Goal: Task Accomplishment & Management: Use online tool/utility

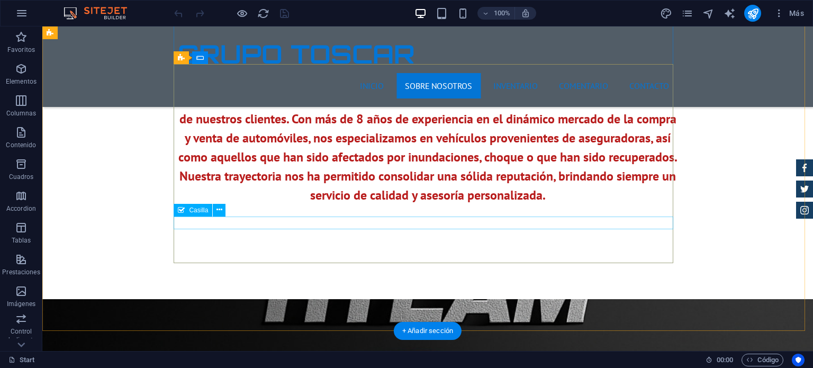
scroll to position [635, 0]
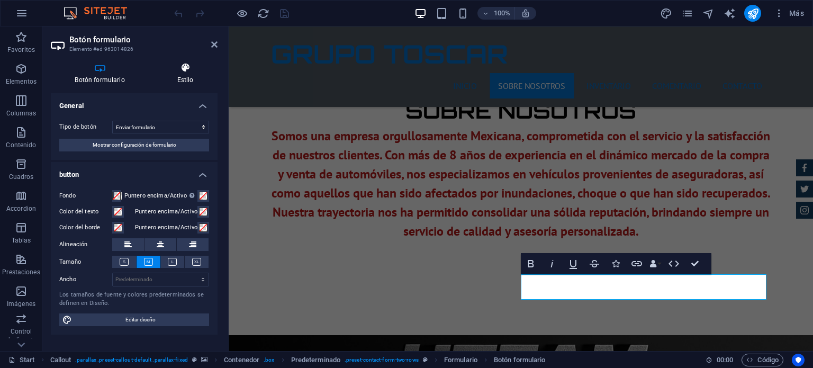
click at [187, 75] on h4 "Estilo" at bounding box center [185, 73] width 65 height 22
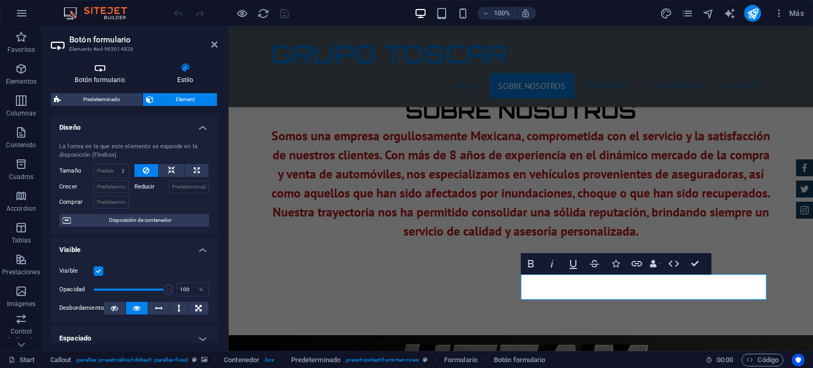
click at [106, 71] on icon at bounding box center [100, 67] width 98 height 11
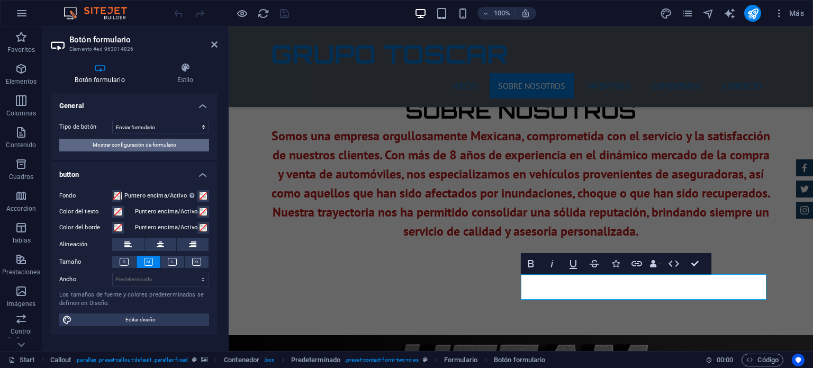
click at [130, 145] on span "Mostrar configuración de formulario" at bounding box center [135, 145] width 84 height 13
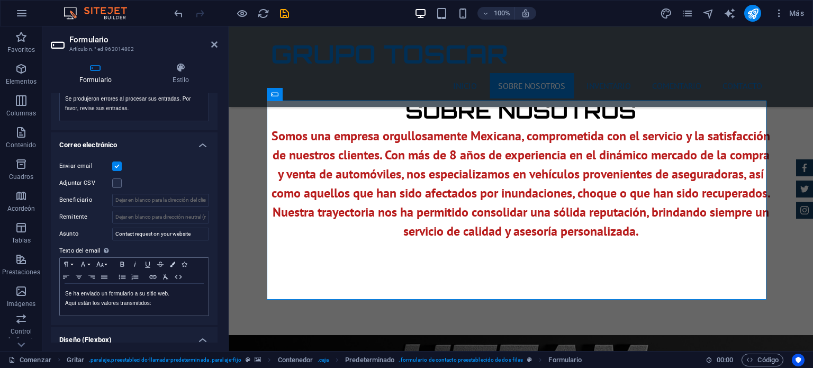
scroll to position [176, 0]
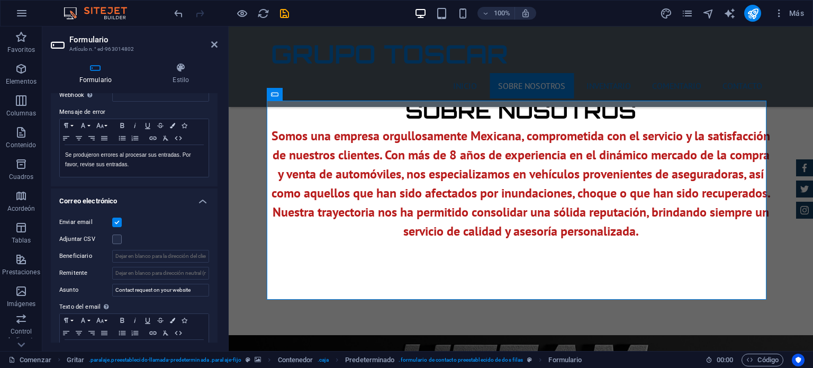
click at [120, 222] on label at bounding box center [117, 223] width 10 height 10
click at [0, 0] on input "Enviar email" at bounding box center [0, 0] width 0 height 0
click at [120, 222] on label at bounding box center [117, 223] width 10 height 10
click at [0, 0] on input "Enviar email" at bounding box center [0, 0] width 0 height 0
click at [146, 275] on input "Remitente" at bounding box center [160, 273] width 97 height 13
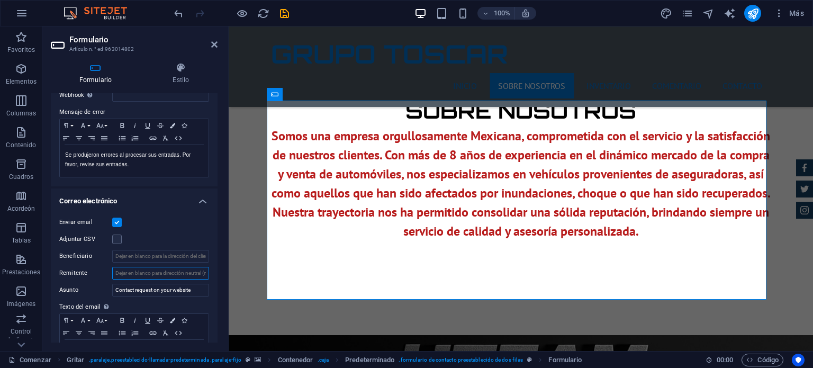
paste input "[EMAIL_ADDRESS][DOMAIN_NAME]"
type input "[EMAIL_ADDRESS][DOMAIN_NAME]"
click at [172, 287] on input "Contact request on your website" at bounding box center [160, 290] width 97 height 13
drag, startPoint x: 196, startPoint y: 290, endPoint x: 110, endPoint y: 291, distance: 86.3
click at [110, 291] on div "Asunto Contact request on your website" at bounding box center [134, 290] width 150 height 13
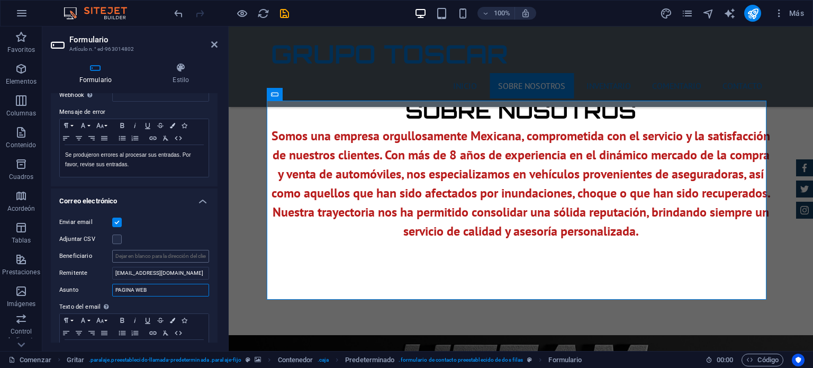
type input "PAGINA WEB"
click at [188, 258] on input "Beneficiario" at bounding box center [160, 256] width 97 height 13
drag, startPoint x: 191, startPoint y: 273, endPoint x: 112, endPoint y: 272, distance: 78.9
click at [112, 272] on div "Remitente [EMAIL_ADDRESS][DOMAIN_NAME]" at bounding box center [134, 273] width 150 height 13
click at [131, 257] on input "Beneficiario" at bounding box center [160, 256] width 97 height 13
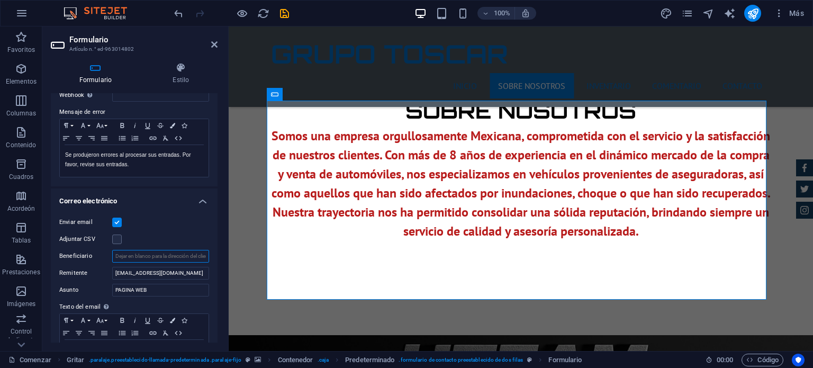
paste input "[EMAIL_ADDRESS][DOMAIN_NAME]"
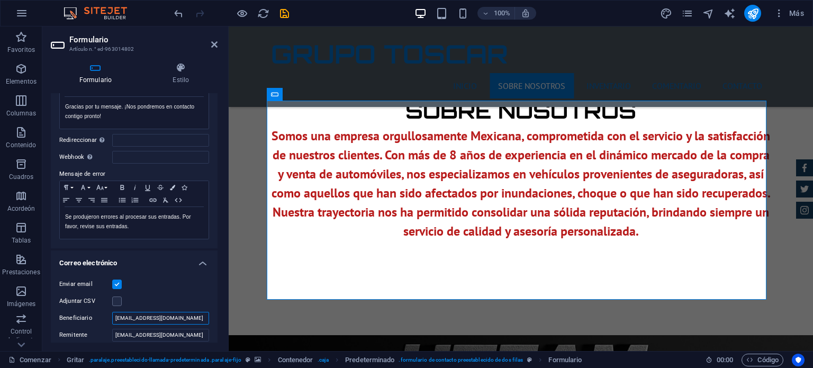
scroll to position [0, 0]
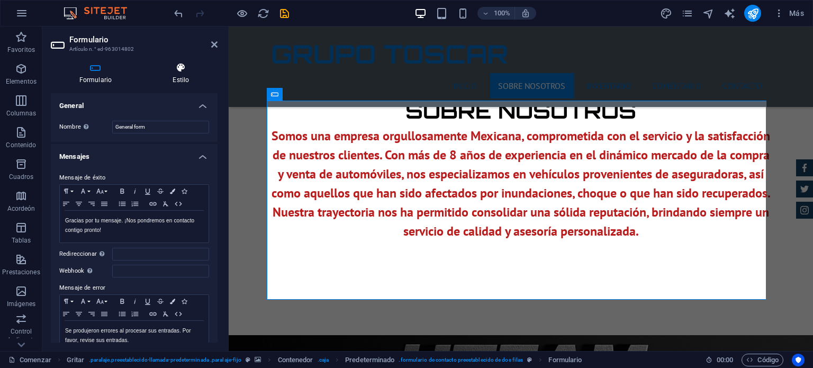
type input "[EMAIL_ADDRESS][DOMAIN_NAME]"
click at [183, 67] on icon at bounding box center [181, 67] width 73 height 11
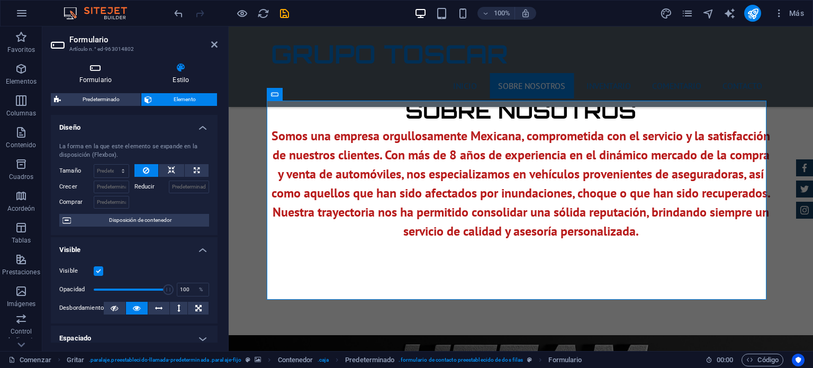
click at [96, 69] on icon at bounding box center [95, 67] width 89 height 11
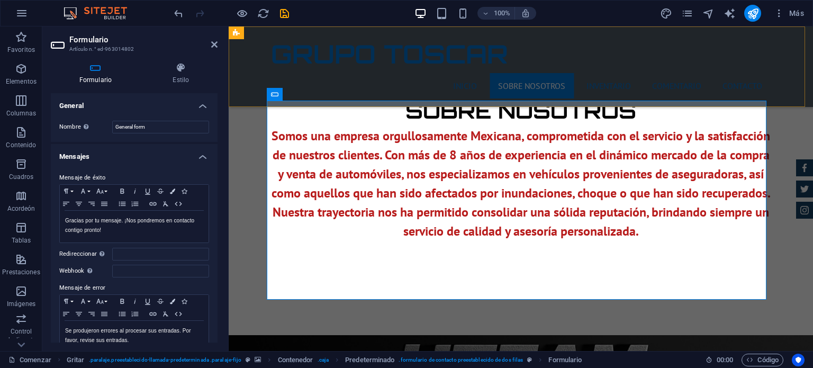
click at [237, 70] on div "GRUPO TOSCAR INICIO Sobre nosotros INVENTARIO Comentario Contacto Menú" at bounding box center [521, 66] width 584 height 80
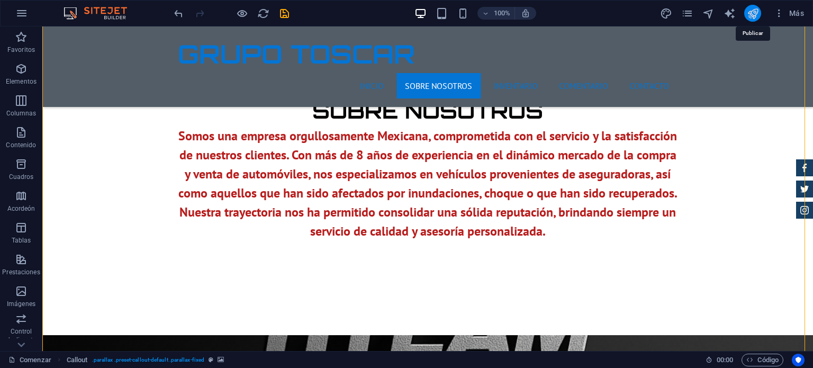
drag, startPoint x: 755, startPoint y: 12, endPoint x: 578, endPoint y: 175, distance: 240.9
click at [755, 12] on icon "publicar" at bounding box center [753, 13] width 12 height 12
checkbox input "false"
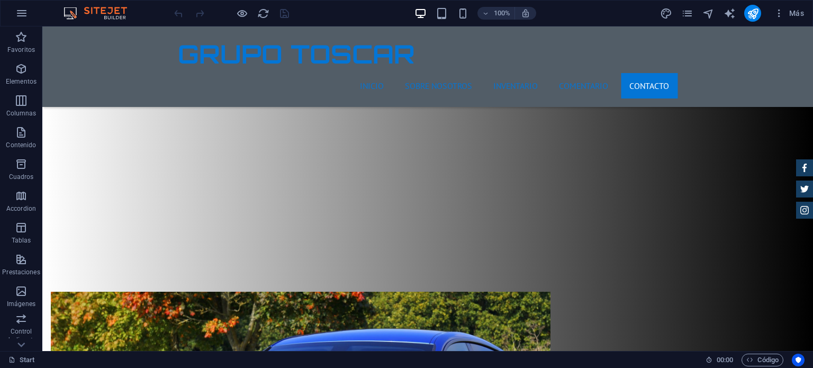
scroll to position [16907, 0]
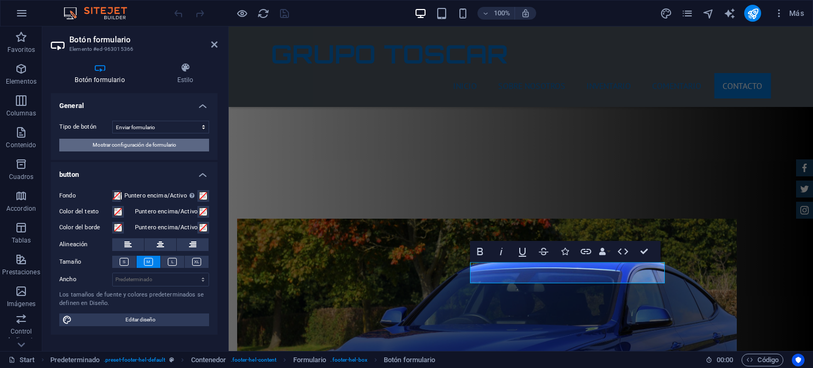
click at [150, 142] on span "Mostrar configuración de formulario" at bounding box center [135, 145] width 84 height 13
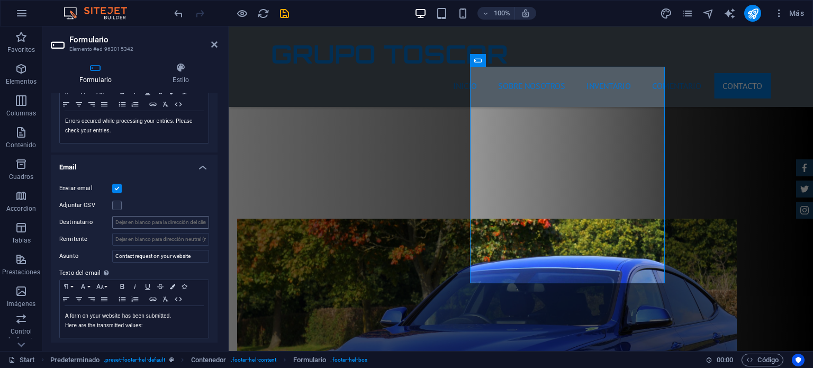
scroll to position [212, 0]
click at [140, 219] on input "Destinatario" at bounding box center [160, 220] width 97 height 13
type input "[EMAIL_ADDRESS][DOMAIN_NAME]"
click at [136, 237] on input "Remitente" at bounding box center [160, 237] width 97 height 13
type input "[EMAIL_ADDRESS][DOMAIN_NAME]"
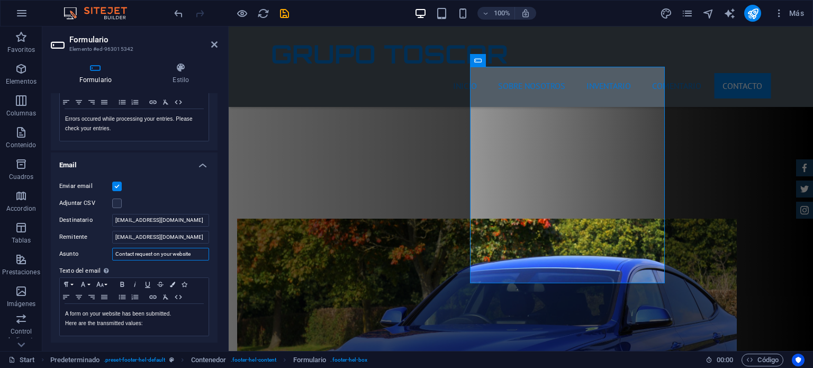
drag, startPoint x: 191, startPoint y: 253, endPoint x: 135, endPoint y: 254, distance: 56.1
click at [135, 254] on input "Contact request on your website" at bounding box center [160, 254] width 97 height 13
type input "C"
type input "CITA"
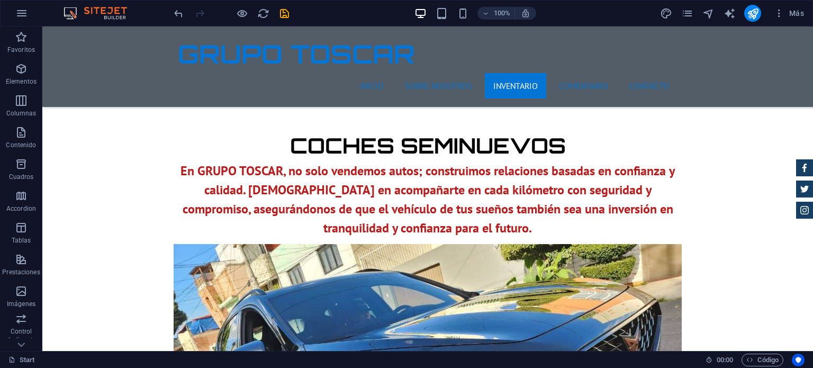
scroll to position [1171, 0]
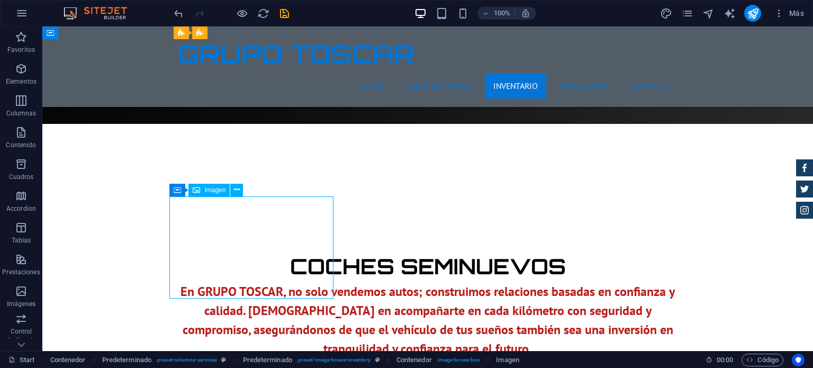
select select "%"
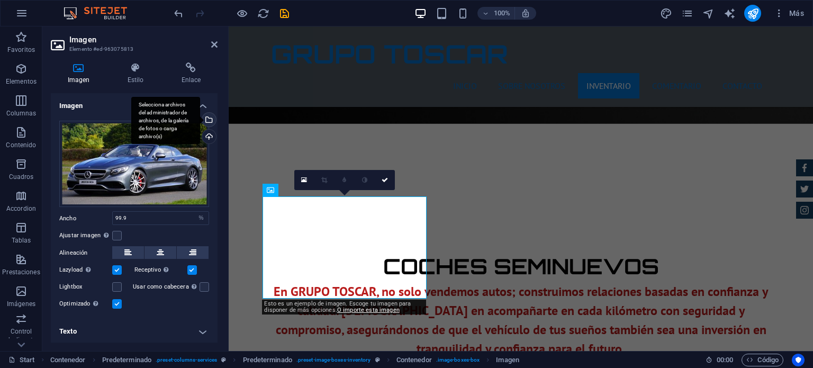
click at [208, 120] on div "Selecciona archivos del administrador de archivos, de la galería de fotos o car…" at bounding box center [208, 121] width 16 height 16
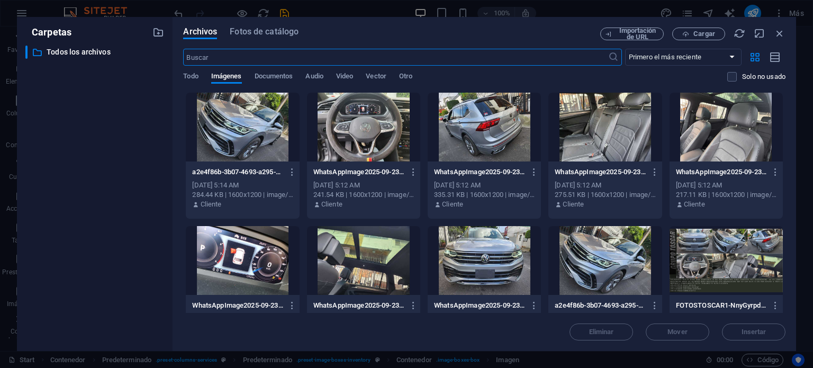
scroll to position [1387, 0]
click at [697, 32] on span "Cargar" at bounding box center [705, 34] width 22 height 6
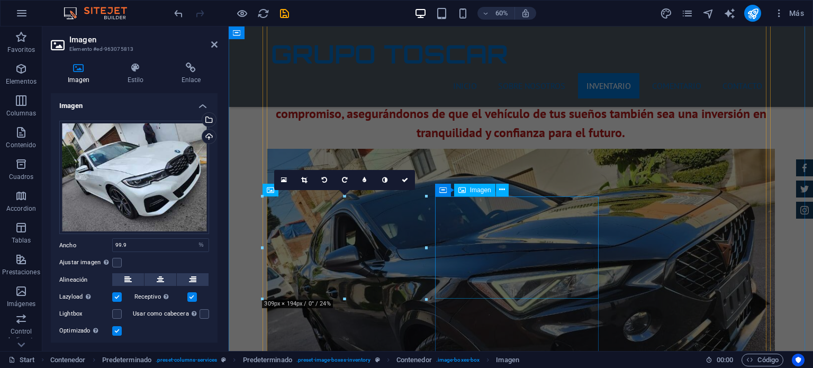
scroll to position [1171, 0]
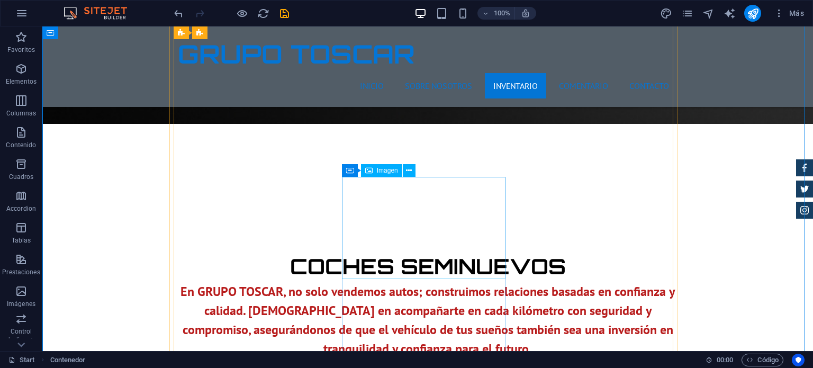
scroll to position [1224, 0]
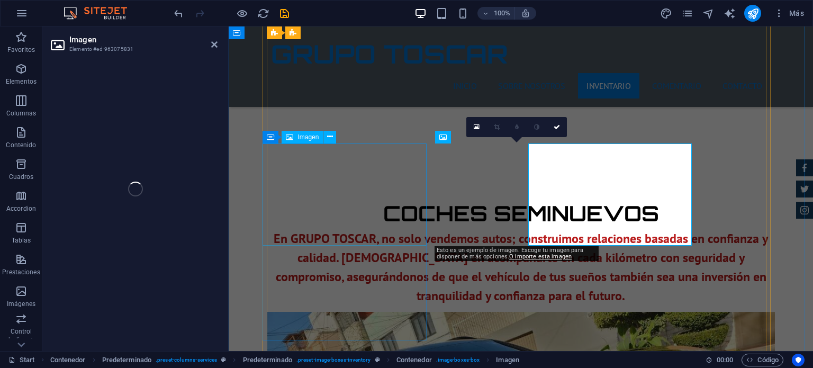
select select "%"
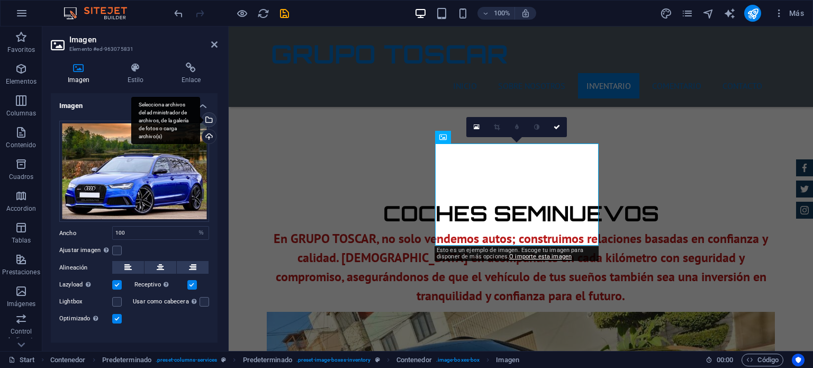
click at [206, 115] on div "Selecciona archivos del administrador de archivos, de la galería de fotos o car…" at bounding box center [208, 121] width 16 height 16
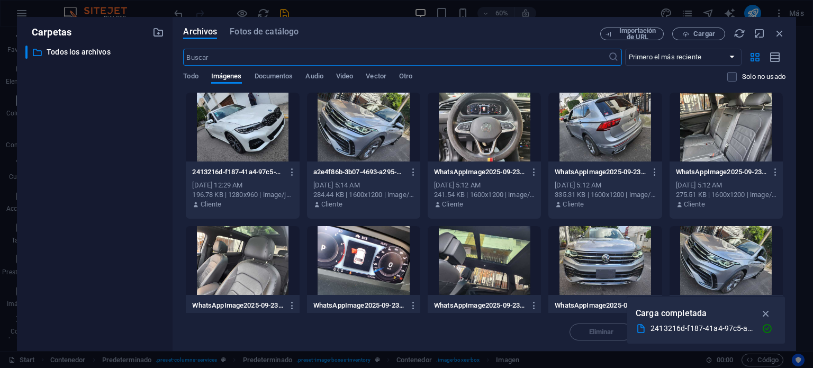
scroll to position [1440, 0]
click at [704, 33] on span "Cargar" at bounding box center [705, 34] width 22 height 6
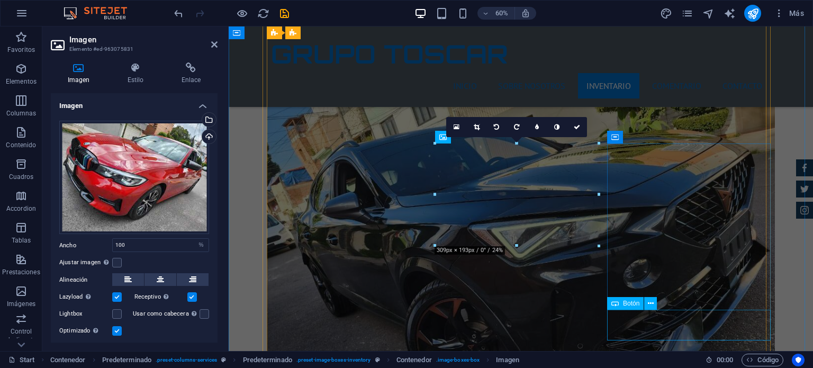
scroll to position [1224, 0]
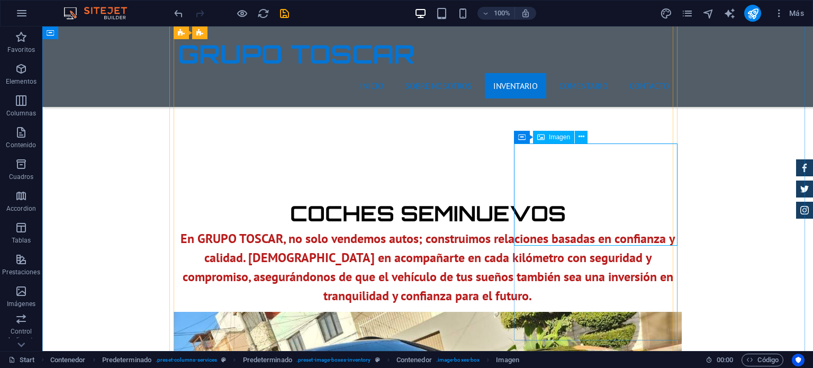
select select "%"
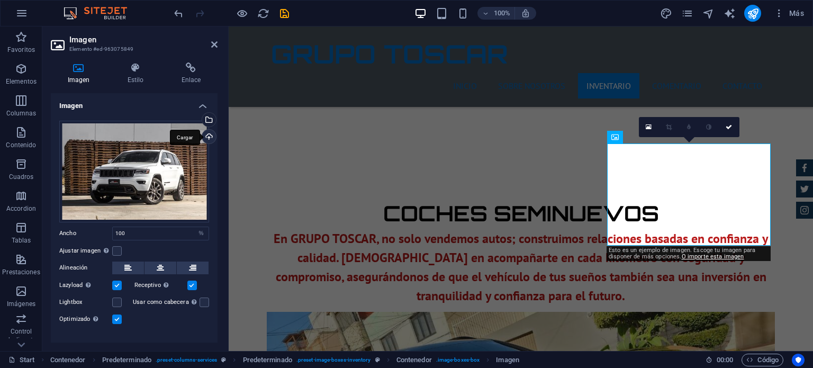
click at [205, 136] on div "Cargar" at bounding box center [208, 138] width 16 height 16
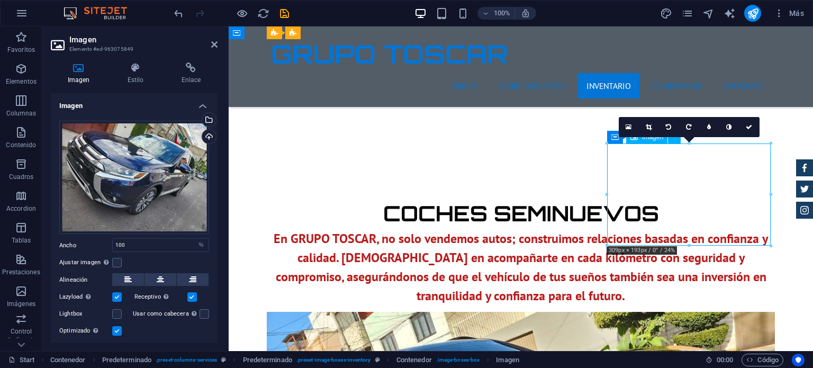
drag, startPoint x: 683, startPoint y: 194, endPoint x: 682, endPoint y: 205, distance: 10.7
drag, startPoint x: 682, startPoint y: 197, endPoint x: 682, endPoint y: 205, distance: 7.4
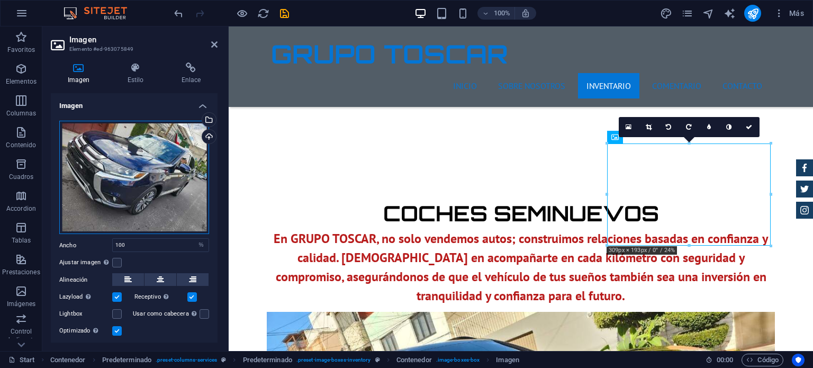
click at [133, 178] on div "Arrastra archivos aquí, haz clic para escoger archivos o selecciona archivos de…" at bounding box center [134, 178] width 150 height 114
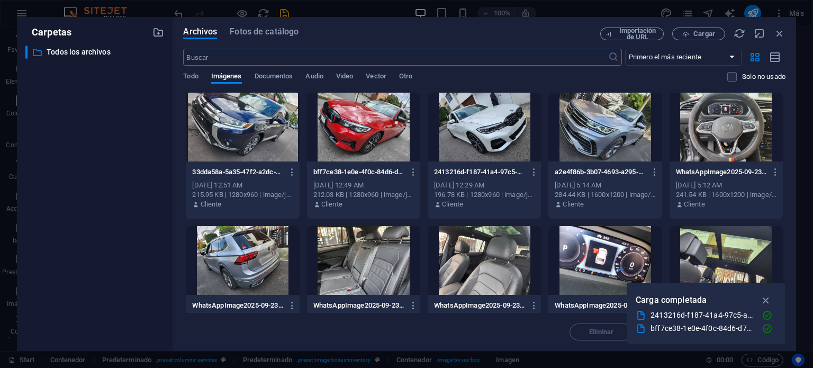
scroll to position [1440, 0]
click at [780, 34] on icon "button" at bounding box center [780, 34] width 12 height 12
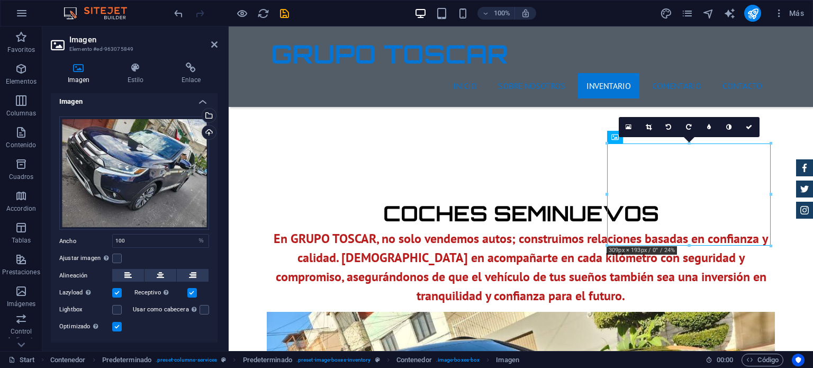
scroll to position [0, 0]
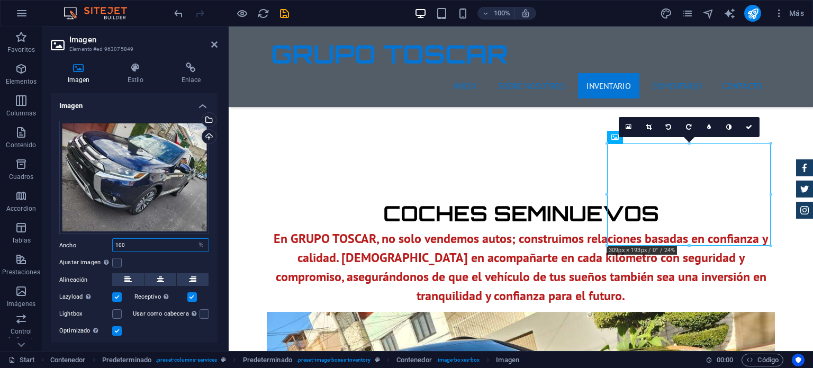
drag, startPoint x: 136, startPoint y: 247, endPoint x: 112, endPoint y: 247, distance: 23.3
click at [112, 247] on div "100 Predeterminado automático px rem % em vh vw" at bounding box center [160, 245] width 97 height 14
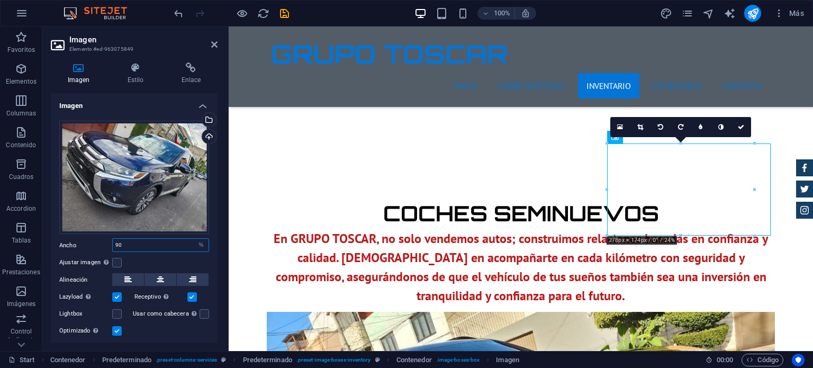
drag, startPoint x: 138, startPoint y: 239, endPoint x: 118, endPoint y: 240, distance: 20.7
click at [118, 240] on input "90" at bounding box center [161, 245] width 96 height 13
drag, startPoint x: 110, startPoint y: 241, endPoint x: 105, endPoint y: 241, distance: 5.3
click at [105, 242] on label "Ancho" at bounding box center [85, 245] width 53 height 6
type input "9"
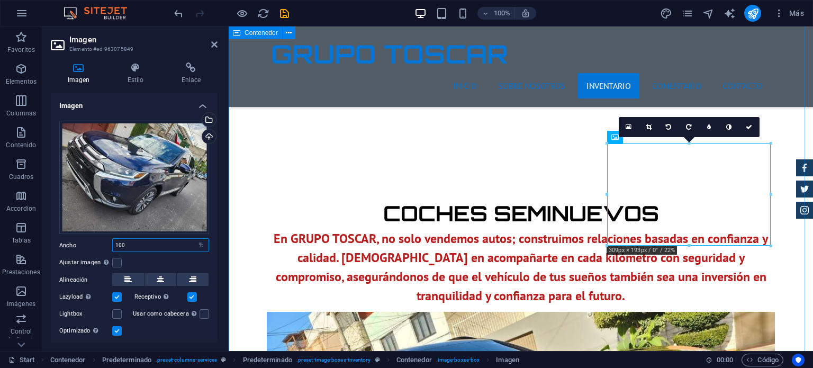
type input "100"
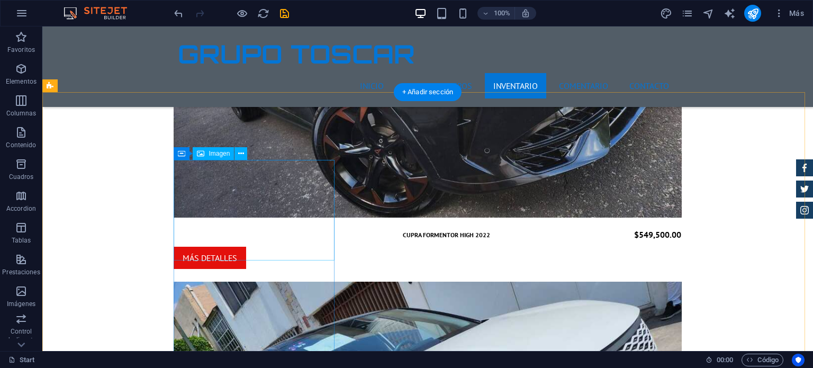
scroll to position [1647, 0]
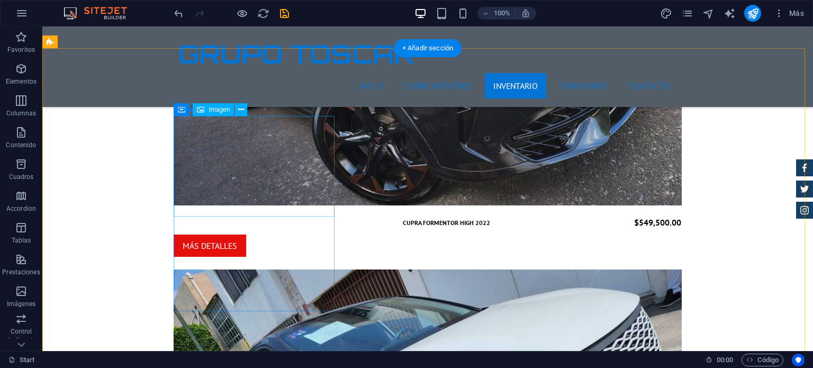
select select "%"
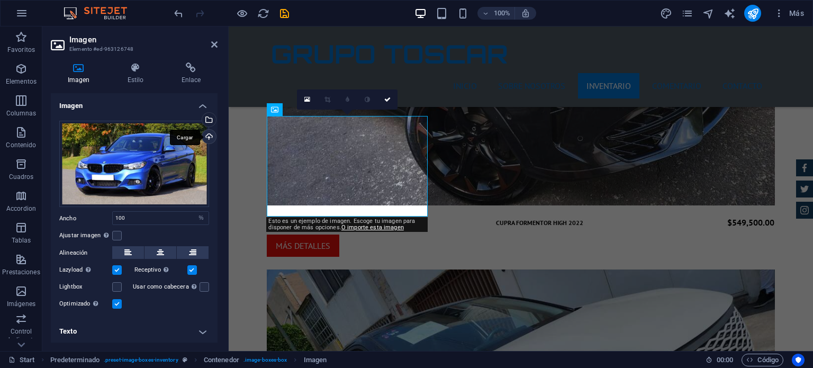
click at [210, 137] on div "Cargar" at bounding box center [208, 138] width 16 height 16
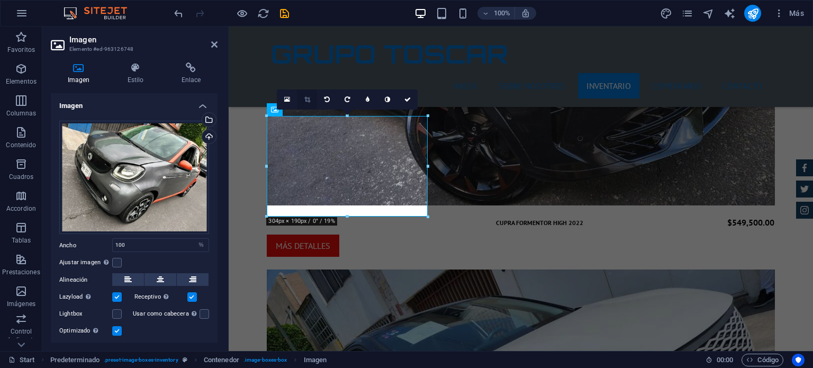
click at [304, 99] on icon at bounding box center [307, 99] width 6 height 6
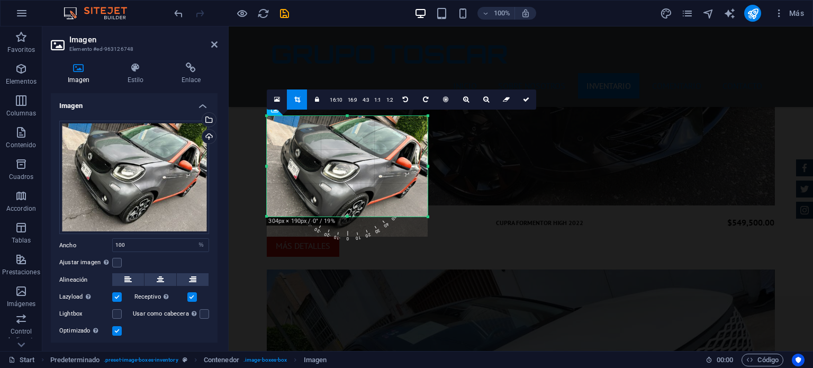
drag, startPoint x: 339, startPoint y: 158, endPoint x: 338, endPoint y: 168, distance: 9.6
click at [338, 168] on div at bounding box center [347, 176] width 161 height 121
drag, startPoint x: 426, startPoint y: 215, endPoint x: 429, endPoint y: 227, distance: 12.1
click at [429, 227] on div at bounding box center [428, 229] width 6 height 6
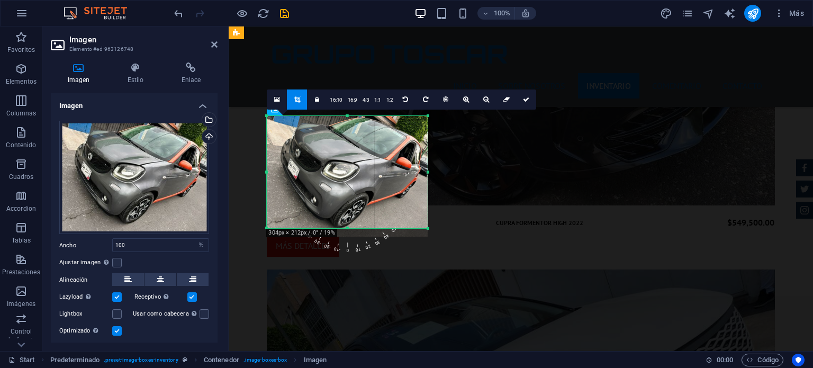
click at [653, 66] on div "GRUPO TOSCAR INICIO Sobre nosotros INVENTARIO Comentario Contacto Menú" at bounding box center [521, 66] width 584 height 80
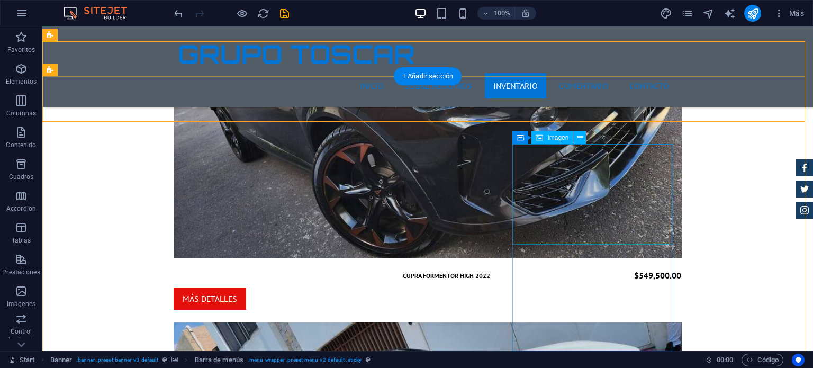
scroll to position [1595, 0]
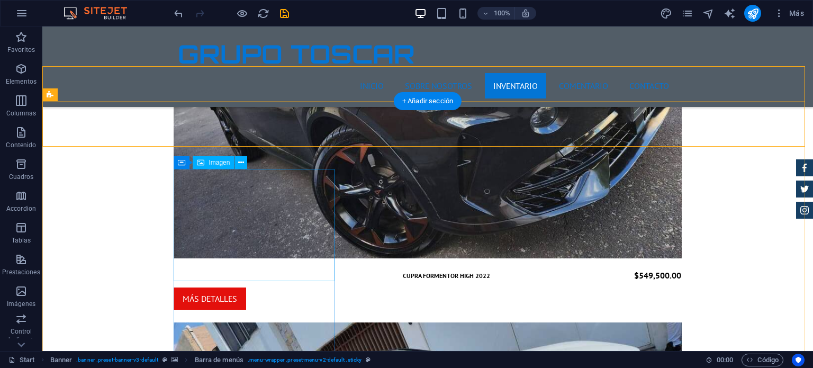
select select "%"
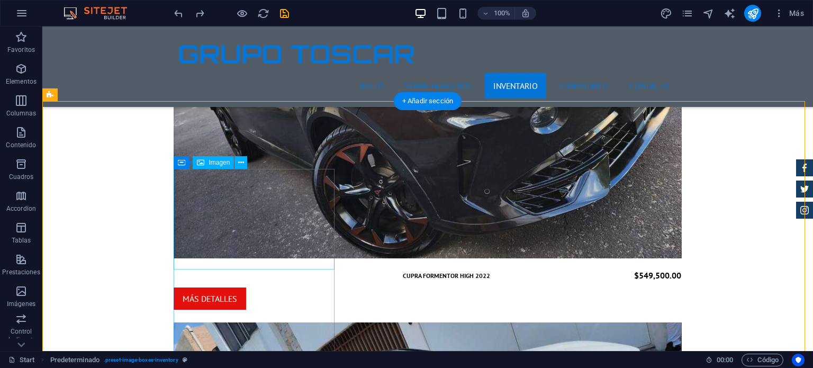
select select "%"
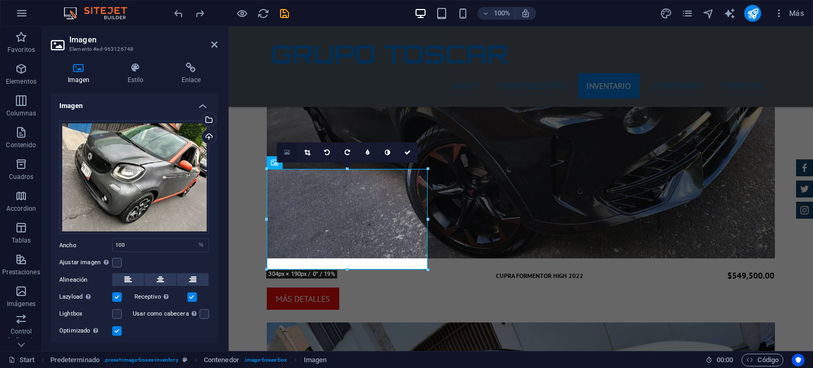
click at [286, 154] on icon at bounding box center [287, 152] width 6 height 7
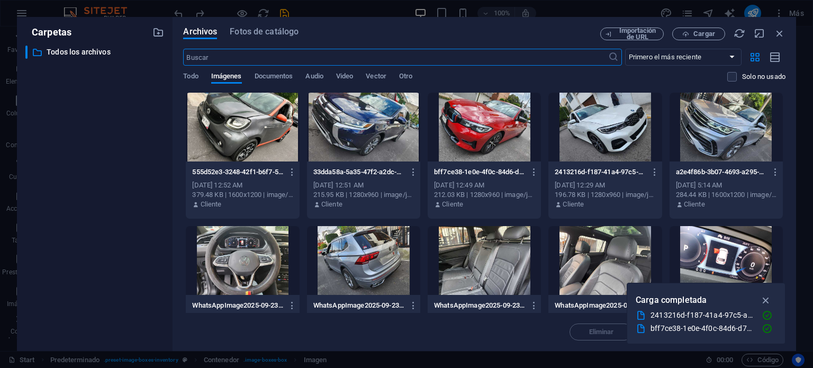
scroll to position [1811, 0]
click at [780, 34] on icon "button" at bounding box center [780, 34] width 12 height 12
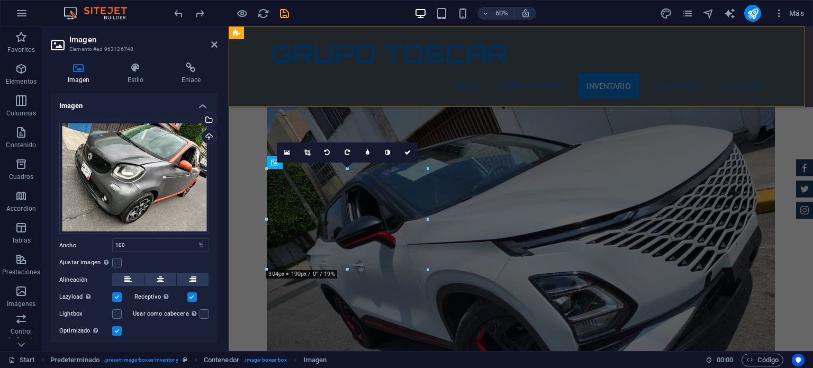
scroll to position [1595, 0]
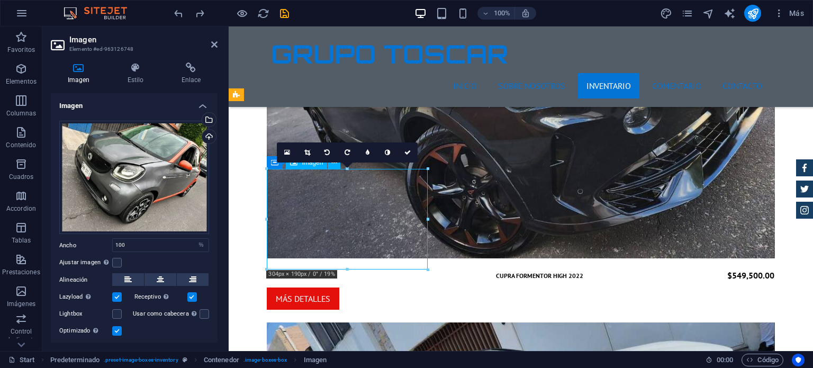
drag, startPoint x: 336, startPoint y: 195, endPoint x: 335, endPoint y: 204, distance: 9.1
drag, startPoint x: 336, startPoint y: 193, endPoint x: 336, endPoint y: 203, distance: 9.5
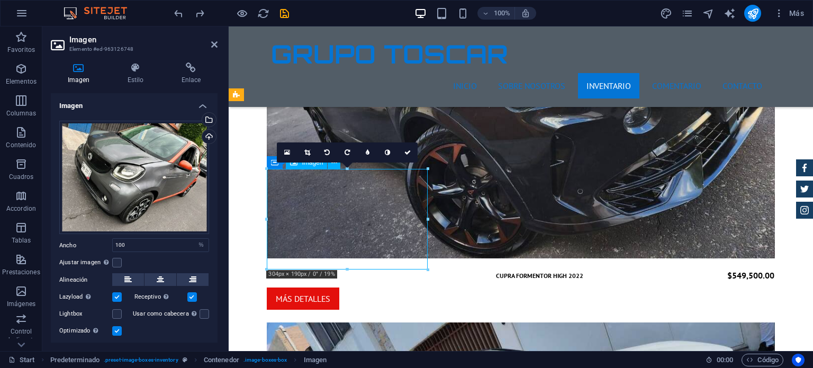
drag, startPoint x: 352, startPoint y: 196, endPoint x: 344, endPoint y: 226, distance: 30.0
click at [157, 275] on icon at bounding box center [160, 279] width 7 height 13
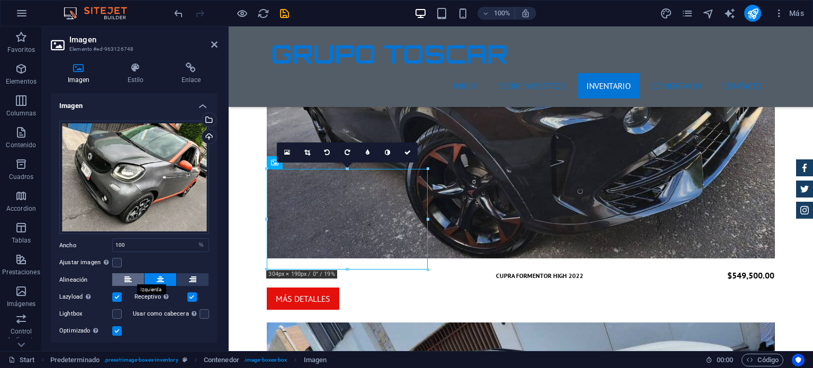
click at [127, 278] on icon at bounding box center [127, 279] width 7 height 13
click at [187, 278] on button at bounding box center [193, 279] width 32 height 13
click at [160, 277] on icon at bounding box center [160, 279] width 7 height 13
click at [127, 278] on icon at bounding box center [127, 279] width 7 height 13
click at [87, 263] on label "Ajustar imagen Ajustar imagen automáticamente a un ancho y alto fijo" at bounding box center [85, 262] width 53 height 13
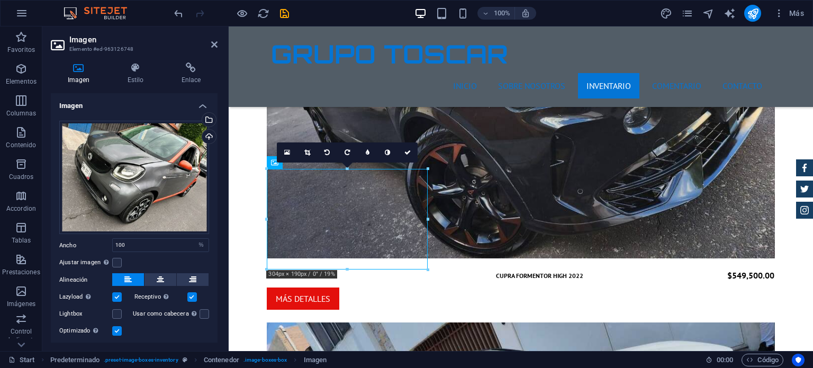
click at [0, 0] on input "Ajustar imagen Ajustar imagen automáticamente a un ancho y alto fijo" at bounding box center [0, 0] width 0 height 0
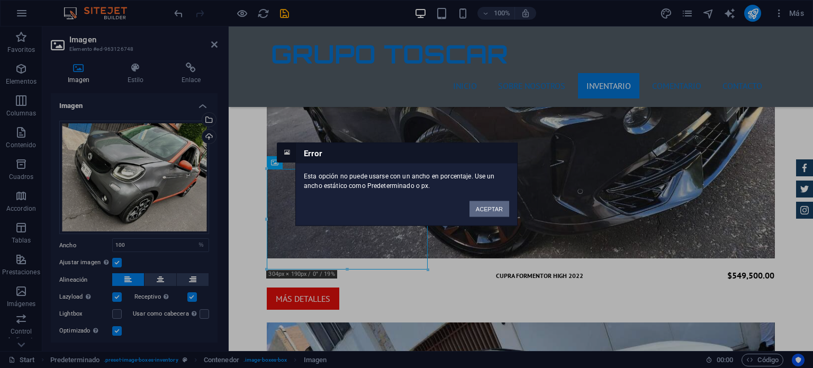
click at [488, 207] on button "ACEPTAR" at bounding box center [490, 209] width 40 height 16
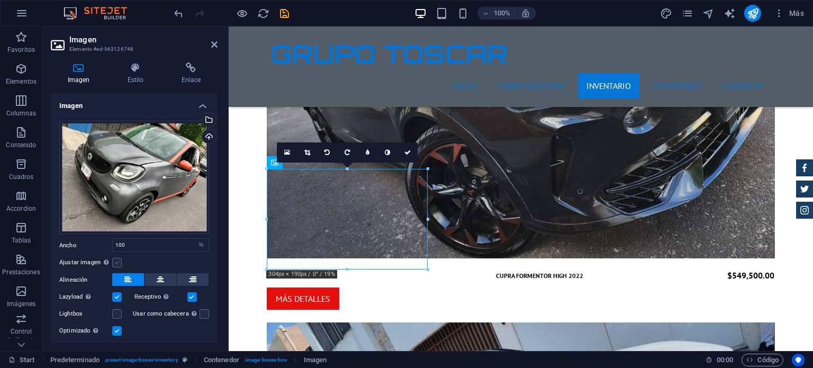
click at [121, 260] on label at bounding box center [117, 263] width 10 height 10
click at [0, 0] on input "Ajustar imagen Ajustar imagen automáticamente a un ancho y alto fijo" at bounding box center [0, 0] width 0 height 0
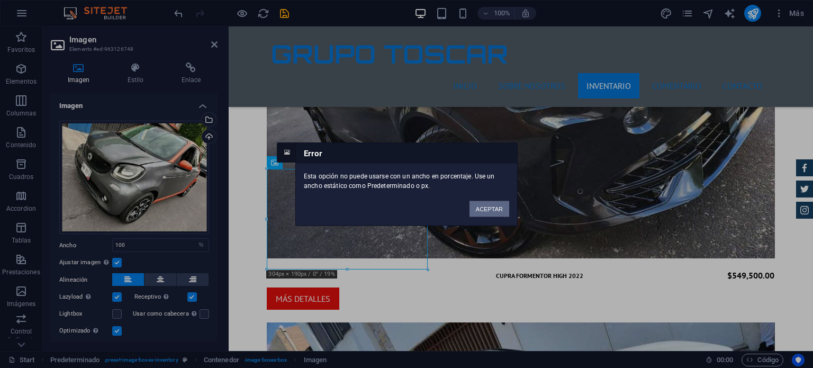
click at [474, 205] on button "ACEPTAR" at bounding box center [490, 209] width 40 height 16
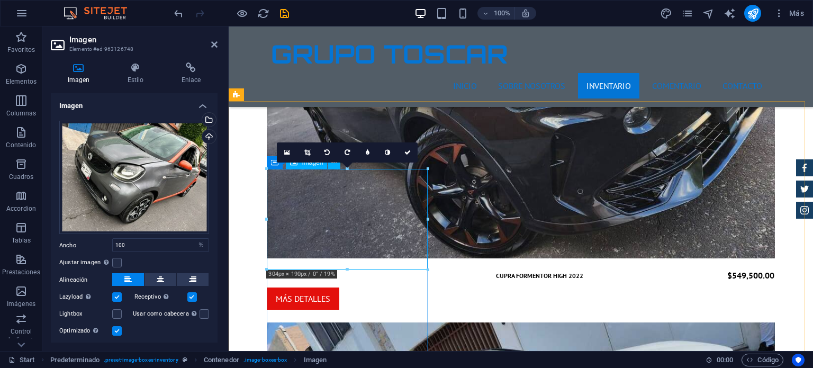
click at [208, 135] on div "Cargar" at bounding box center [208, 138] width 16 height 16
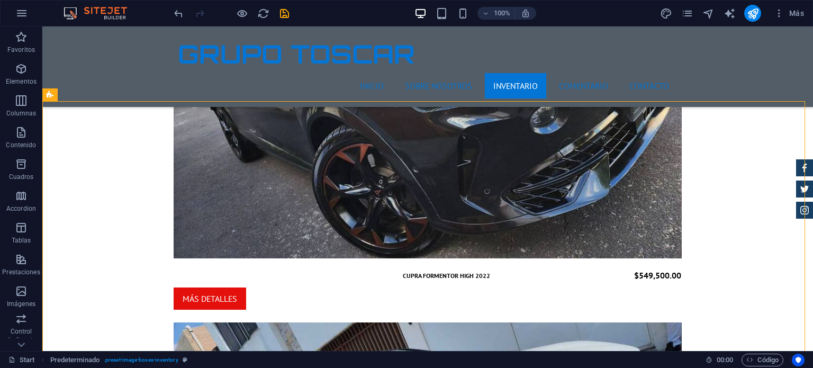
click at [761, 12] on div "Más" at bounding box center [734, 13] width 149 height 17
drag, startPoint x: 753, startPoint y: 13, endPoint x: 699, endPoint y: 69, distance: 77.9
click at [753, 13] on icon "publish" at bounding box center [753, 13] width 12 height 12
checkbox input "false"
